Goal: Share content

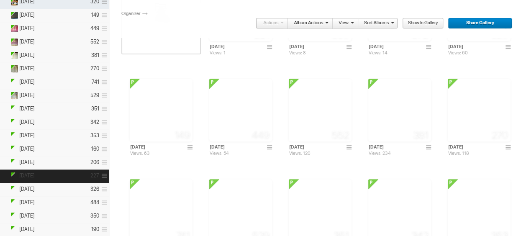
scroll to position [293, 0]
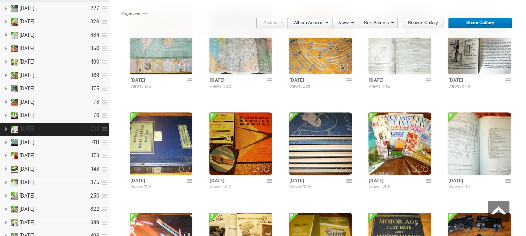
click at [5, 123] on link at bounding box center [6, 128] width 12 height 10
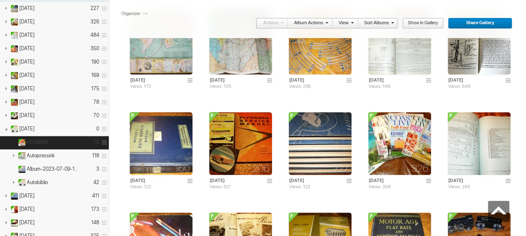
click at [71, 137] on details "HOGBNSF 70" at bounding box center [54, 142] width 109 height 13
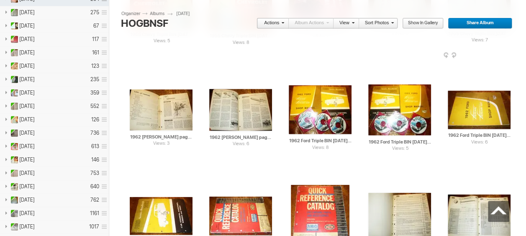
scroll to position [879, 0]
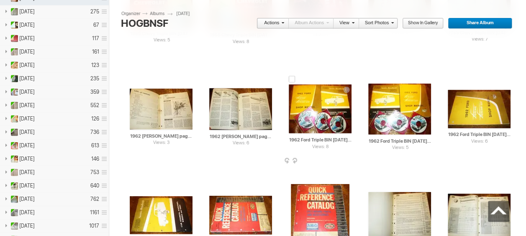
click at [291, 80] on div at bounding box center [292, 79] width 7 height 7
click at [372, 79] on div at bounding box center [371, 78] width 7 height 7
click at [451, 84] on div at bounding box center [451, 85] width 7 height 7
click at [132, 192] on div at bounding box center [133, 191] width 7 height 7
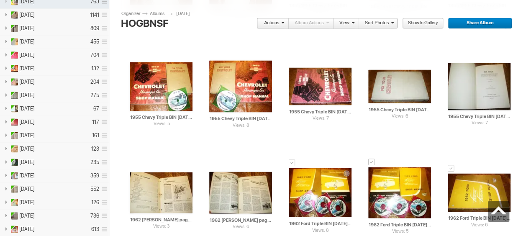
scroll to position [837, 0]
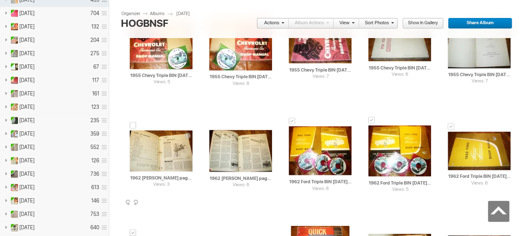
click at [133, 126] on div at bounding box center [133, 125] width 7 height 7
click at [213, 125] on div at bounding box center [212, 125] width 7 height 7
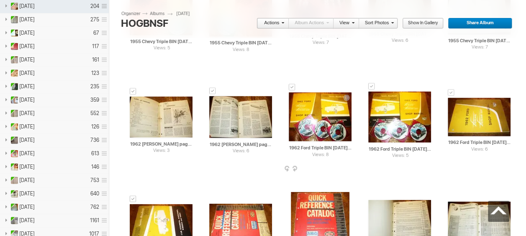
scroll to position [879, 0]
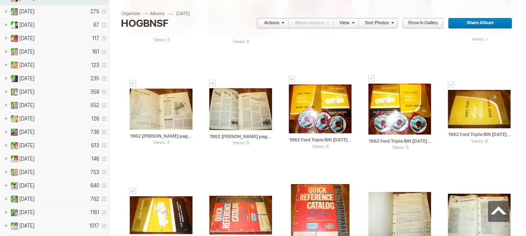
click at [284, 24] on span at bounding box center [281, 22] width 5 height 5
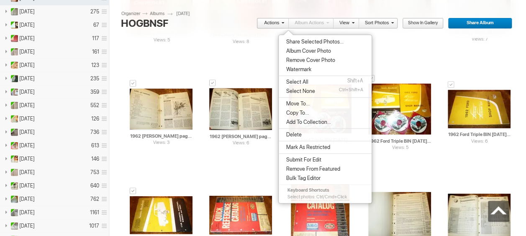
click at [298, 41] on span "Share Selected Photos..." at bounding box center [314, 42] width 60 height 7
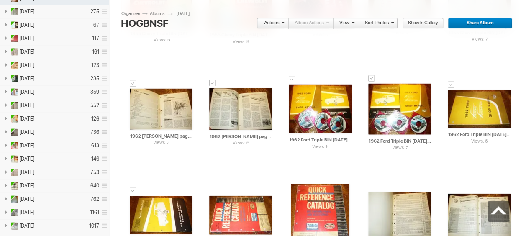
click at [284, 24] on span at bounding box center [281, 22] width 5 height 5
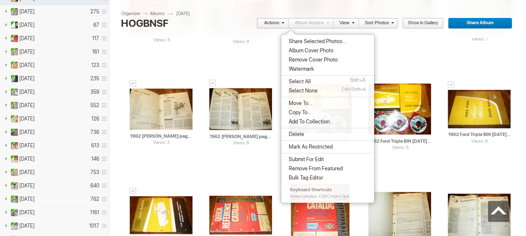
click at [299, 39] on span "Share Selected Photos..." at bounding box center [316, 41] width 60 height 7
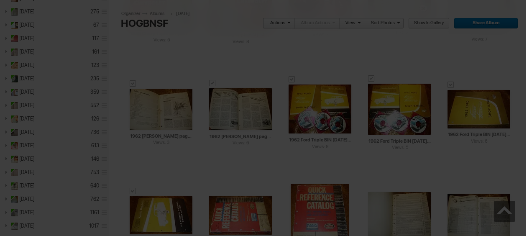
type textarea "<!-- [DOMAIN_NAME] image hosting. HTML Bulk Share code Starts Here --> <div sty…"
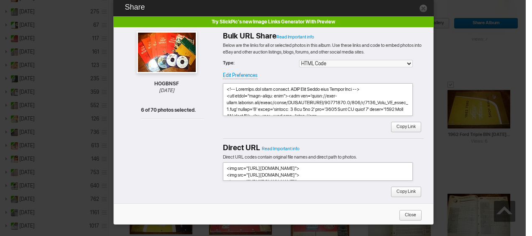
click at [273, 100] on textarea at bounding box center [318, 99] width 190 height 33
click at [407, 212] on span "Close" at bounding box center [407, 215] width 17 height 11
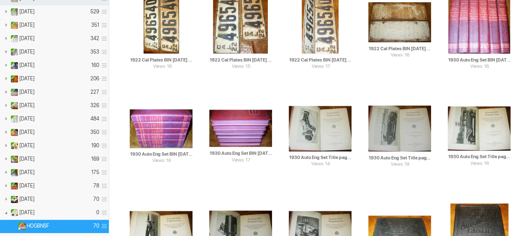
scroll to position [0, 0]
